Goal: Navigation & Orientation: Go to known website

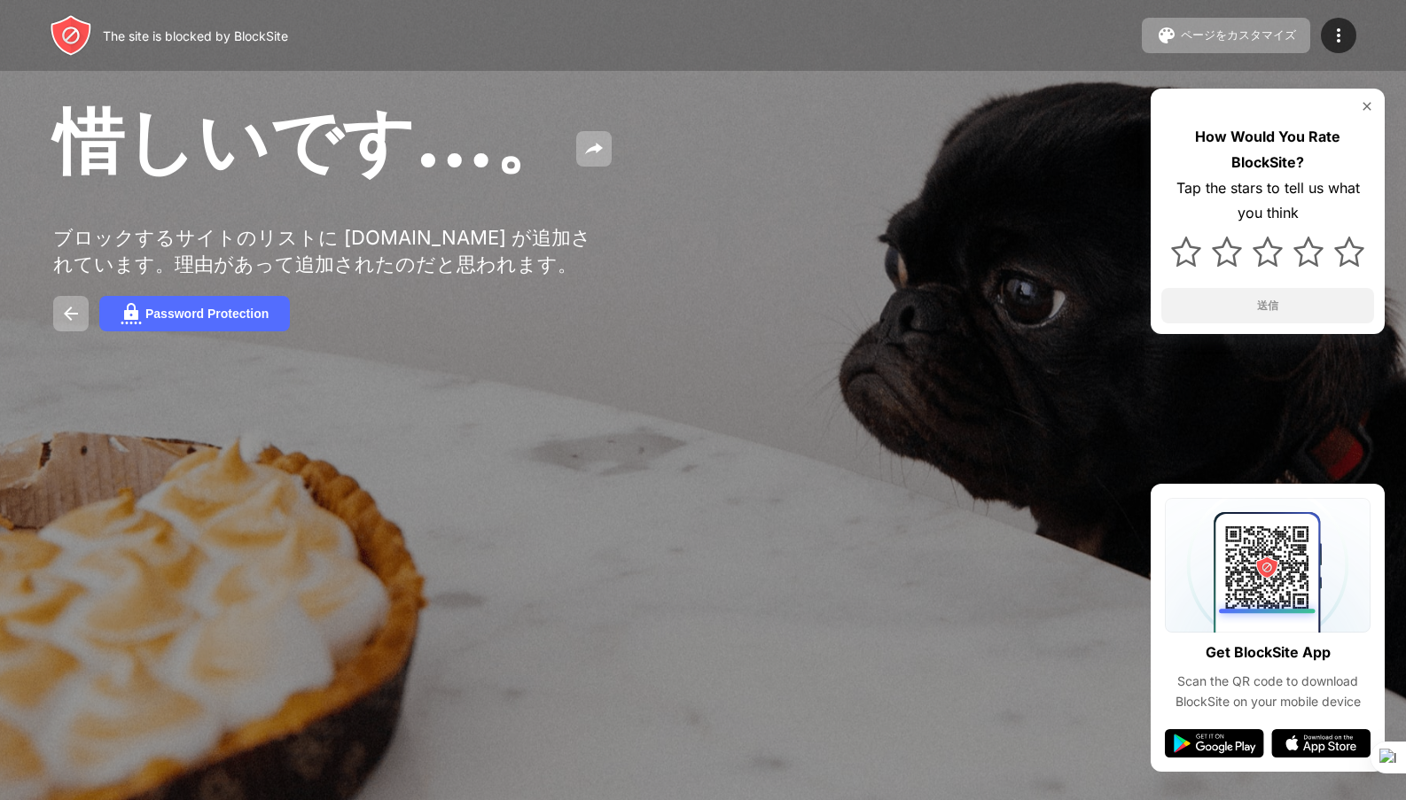
drag, startPoint x: 1373, startPoint y: 106, endPoint x: 1309, endPoint y: 55, distance: 82.0
click at [1372, 106] on img at bounding box center [1367, 106] width 14 height 14
